Goal: Navigation & Orientation: Find specific page/section

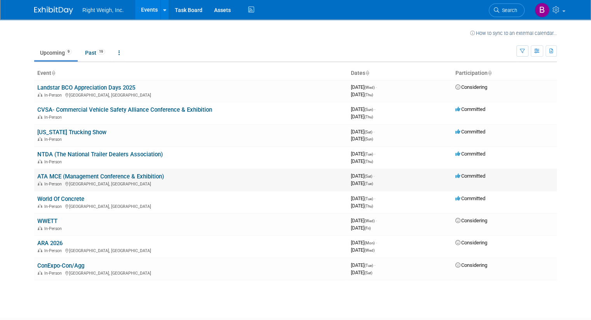
click at [162, 177] on td "ATA MCE (Management Conference & Exhibition) In-Person [GEOGRAPHIC_DATA], [GEOG…" at bounding box center [190, 180] width 313 height 22
click at [140, 176] on link "ATA MCE (Management Conference & Exhibition)" at bounding box center [100, 176] width 127 height 7
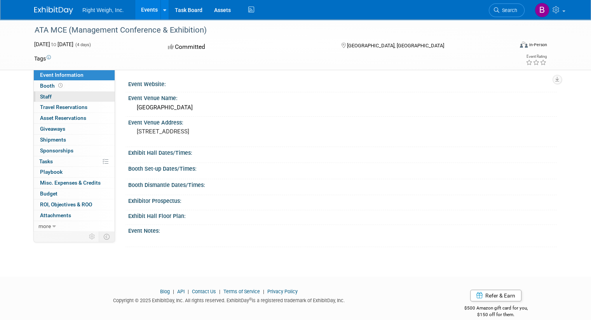
click at [40, 98] on span "Staff 0" at bounding box center [46, 97] width 12 height 6
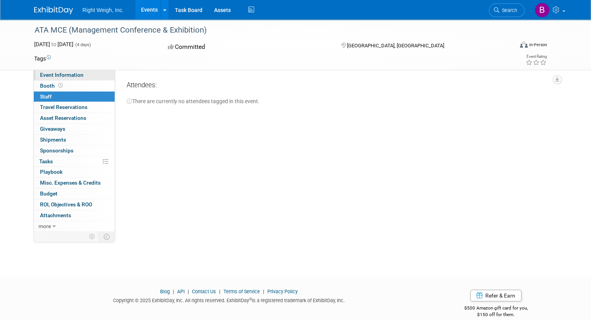
click at [54, 71] on link "Event Information" at bounding box center [74, 75] width 81 height 10
